Goal: Information Seeking & Learning: Understand process/instructions

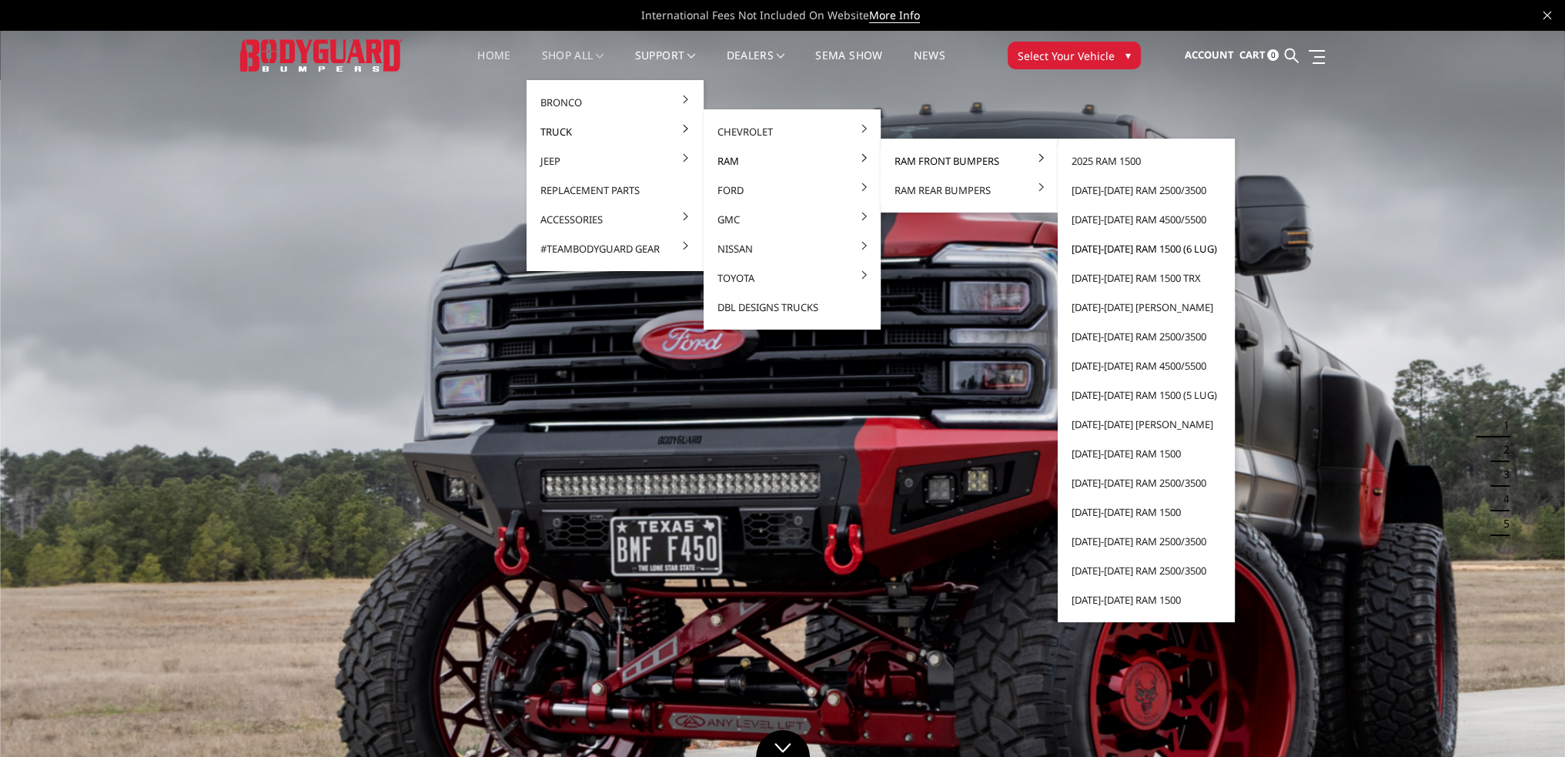
click at [1131, 247] on link "[DATE]-[DATE] Ram 1500 (6 lug)" at bounding box center [1146, 248] width 165 height 29
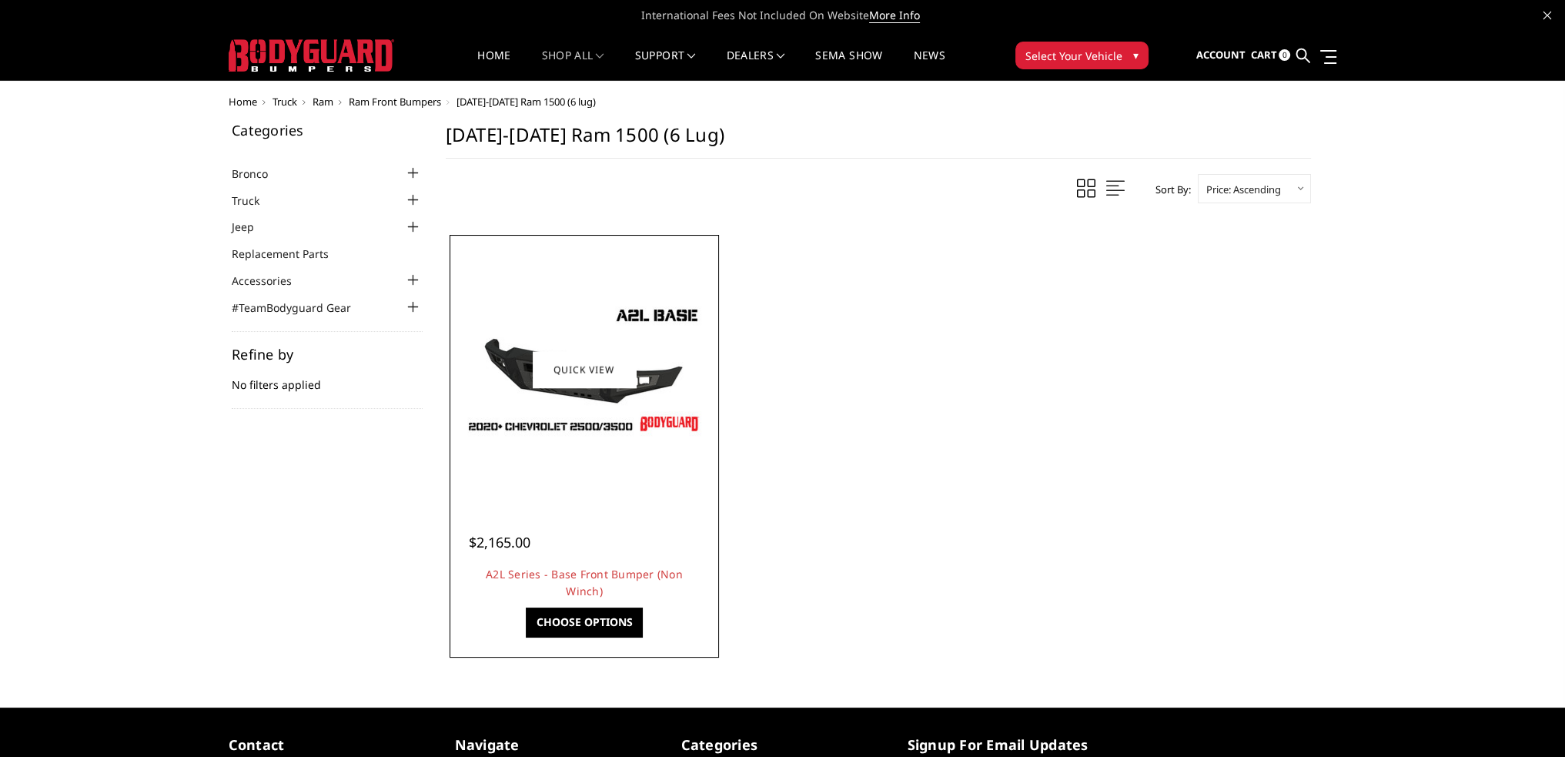
click at [629, 329] on img at bounding box center [584, 369] width 246 height 139
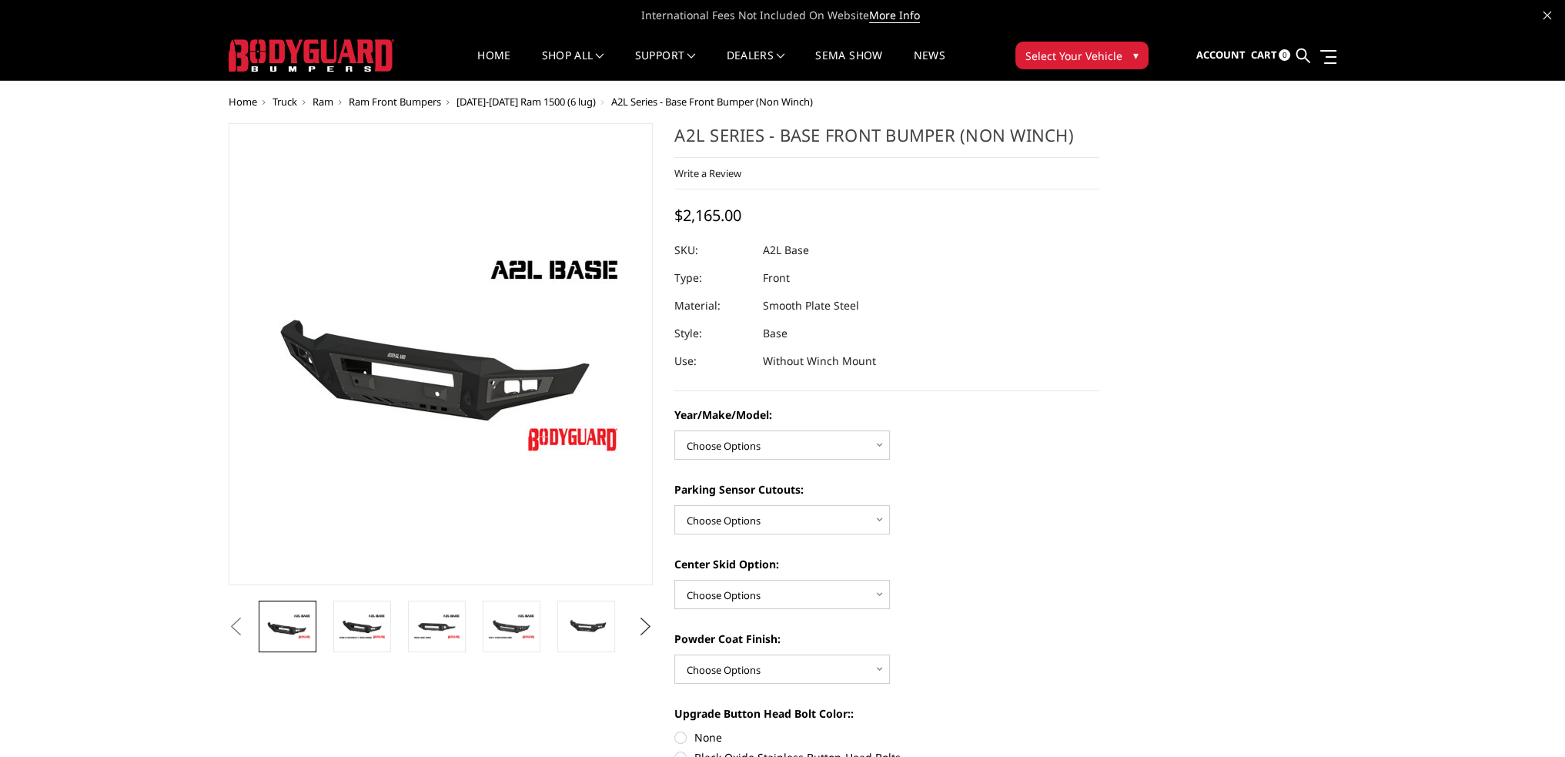
click at [636, 625] on button "Next" at bounding box center [644, 626] width 23 height 23
click at [637, 625] on button "Next" at bounding box center [644, 626] width 23 height 23
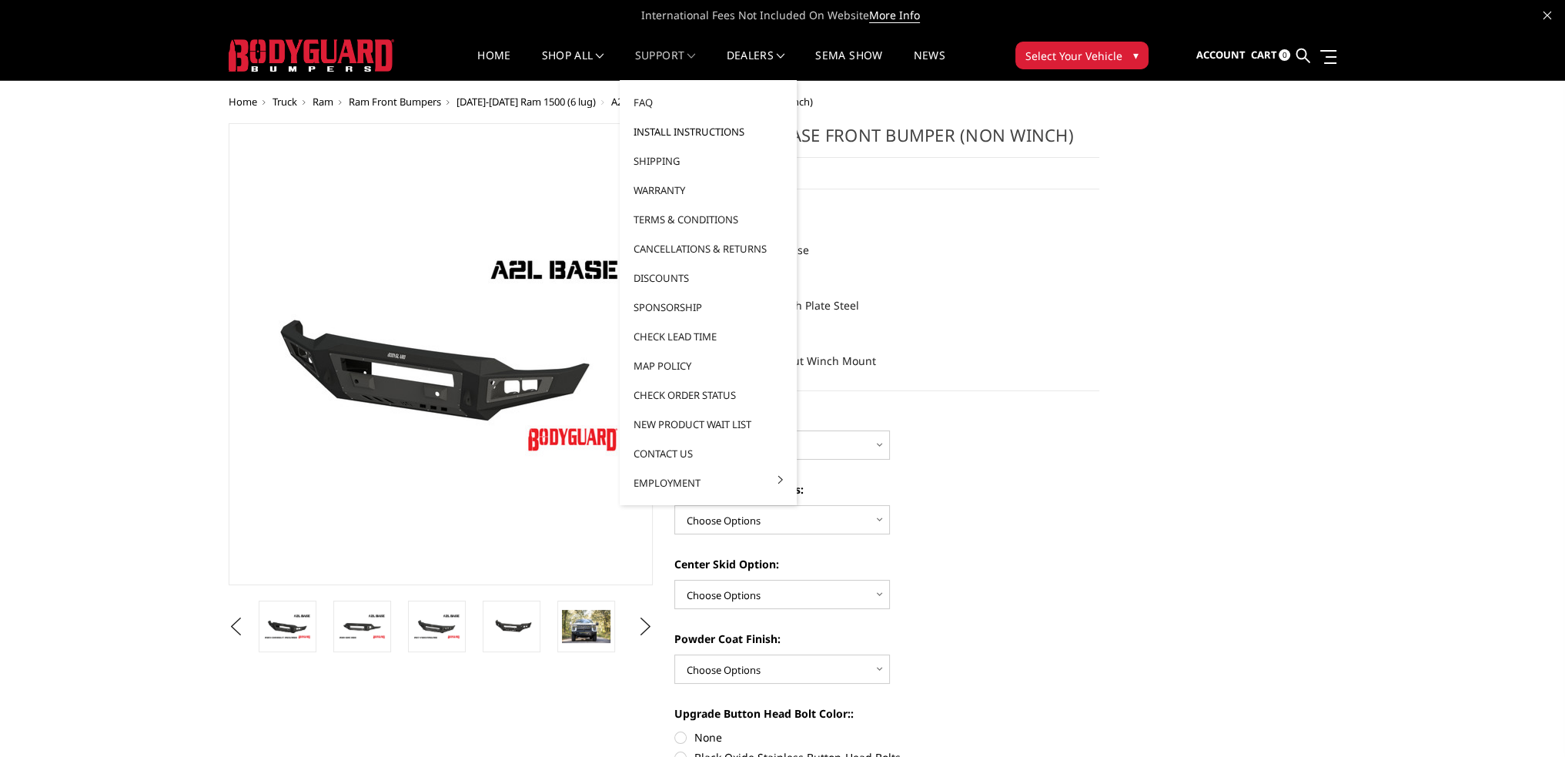
click at [659, 132] on link "Install Instructions" at bounding box center [708, 131] width 165 height 29
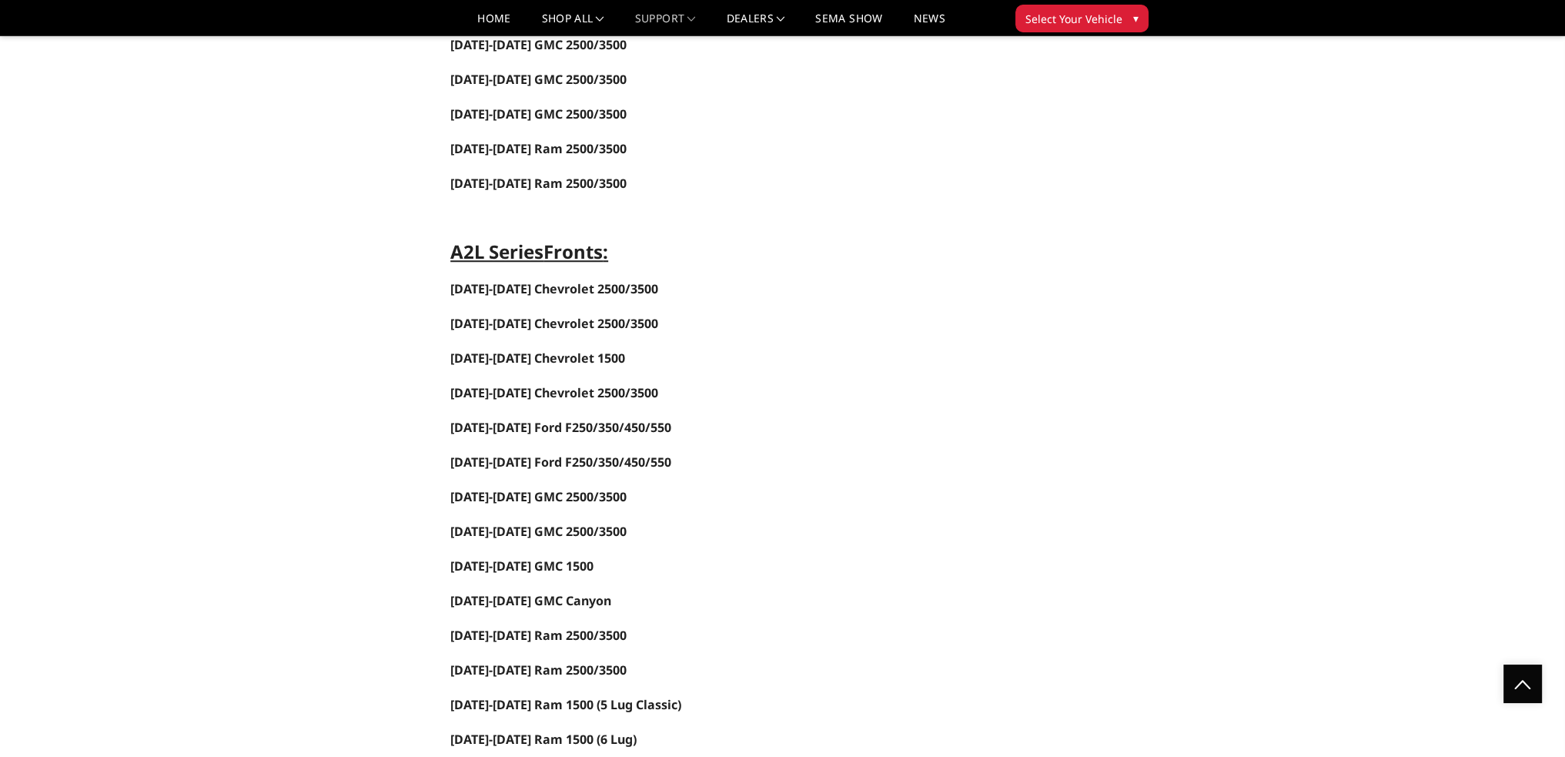
scroll to position [1770, 0]
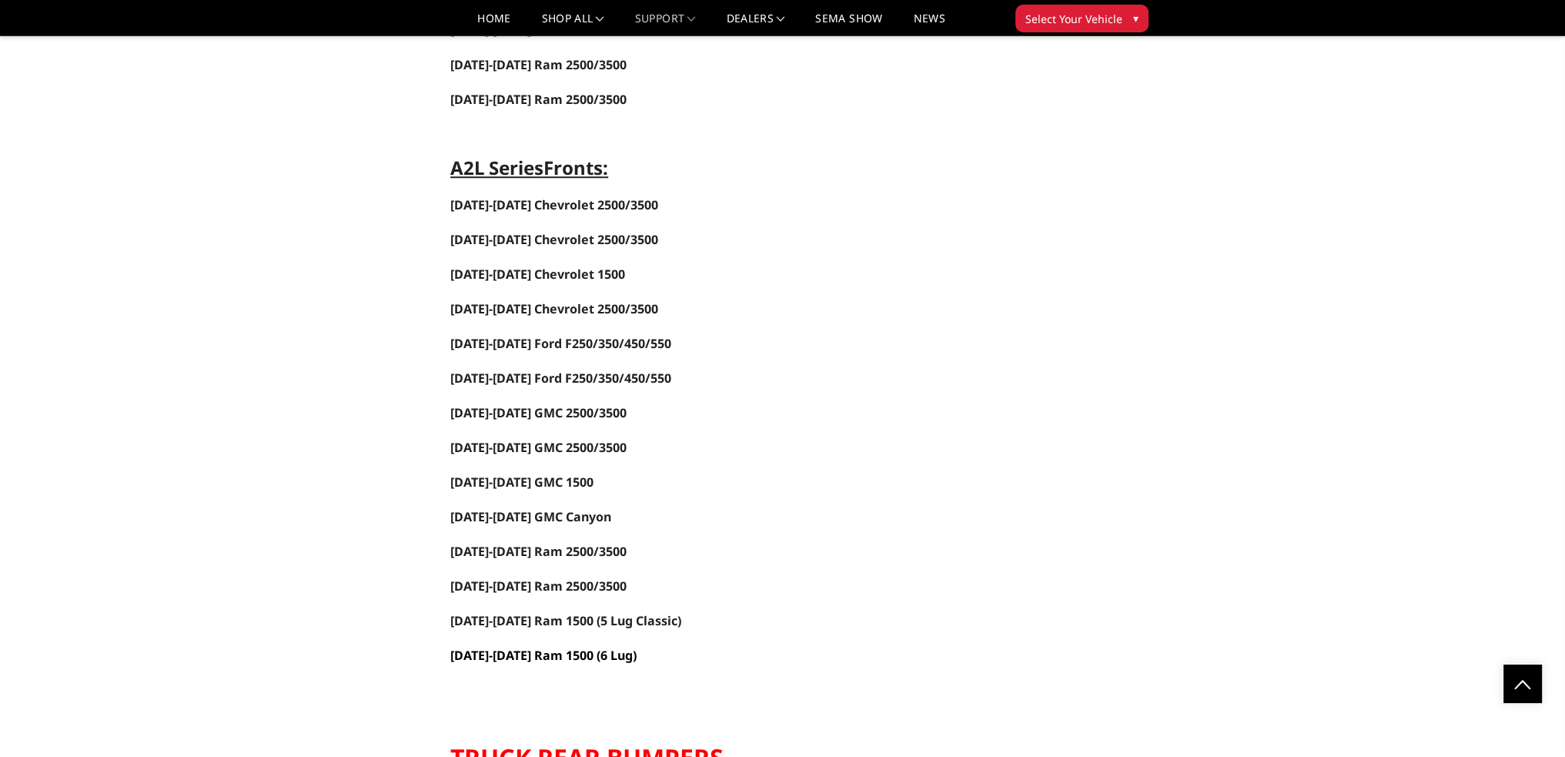
click at [516, 647] on link "2019-2025 Ram 1500 (6 Lug)" at bounding box center [543, 655] width 186 height 17
click at [491, 15] on link "Home" at bounding box center [493, 24] width 33 height 22
